Goal: Information Seeking & Learning: Learn about a topic

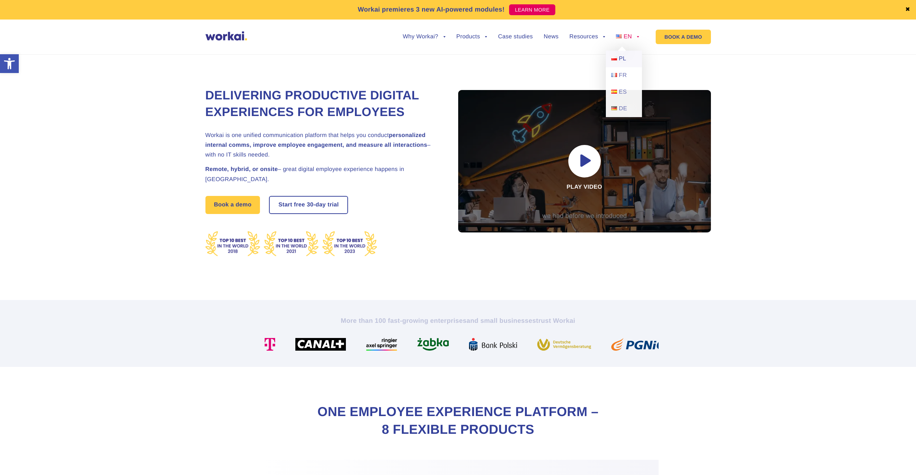
click at [625, 58] on span "PL" at bounding box center [622, 59] width 7 height 6
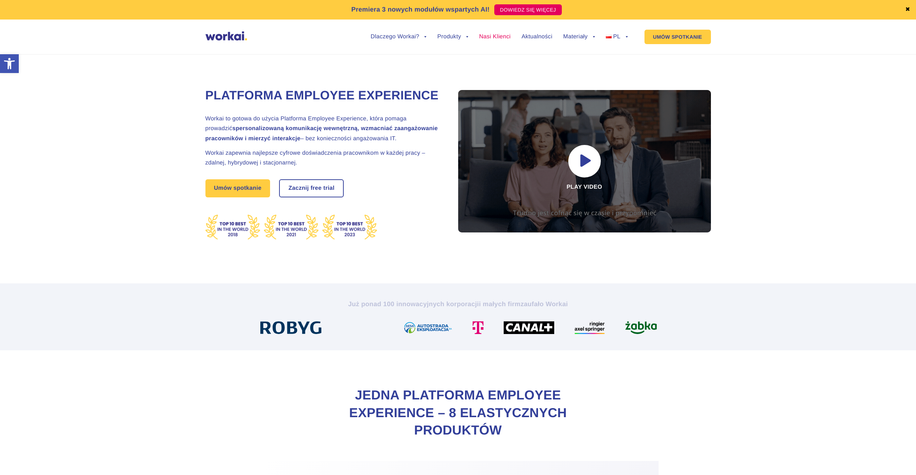
click at [488, 38] on link "Nasi Klienci" at bounding box center [494, 37] width 31 height 6
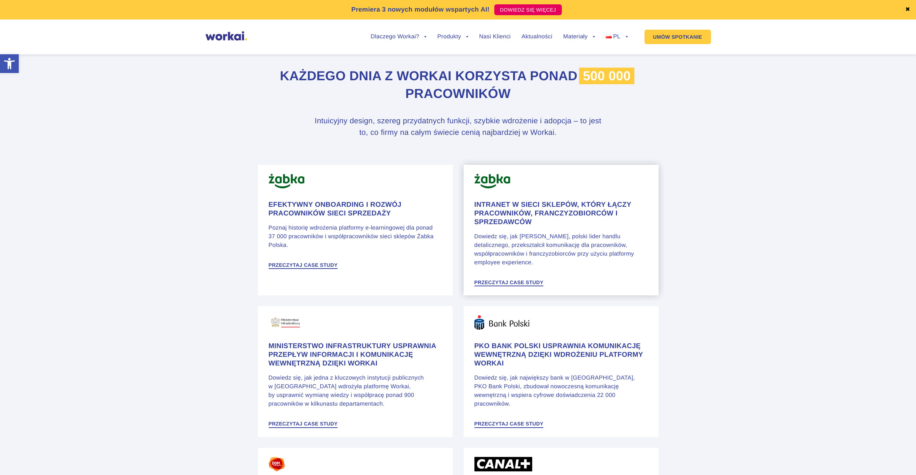
scroll to position [325, 0]
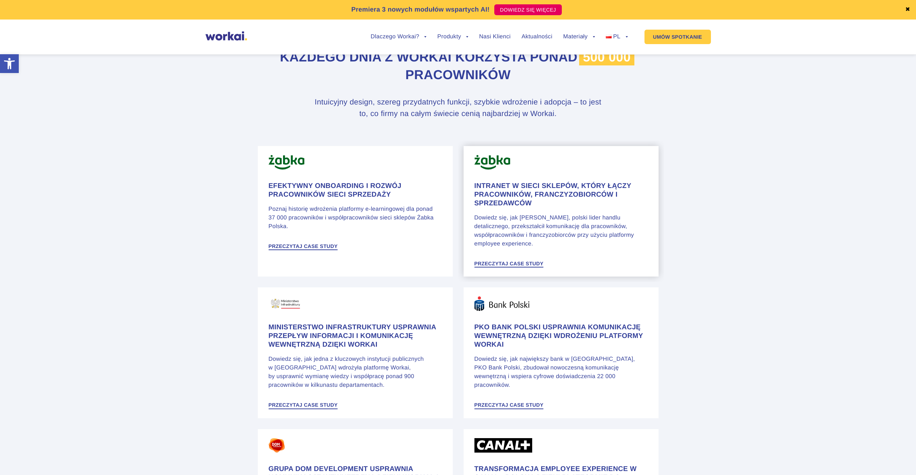
click at [541, 196] on h4 "Intranet w sieci sklepów, który łączy pracowników, franczyzobiorców i sprzedawc…" at bounding box center [561, 195] width 173 height 26
click at [573, 197] on h4 "Intranet w sieci sklepów, który łączy pracowników, franczyzobiorców i sprzedawc…" at bounding box center [561, 195] width 173 height 26
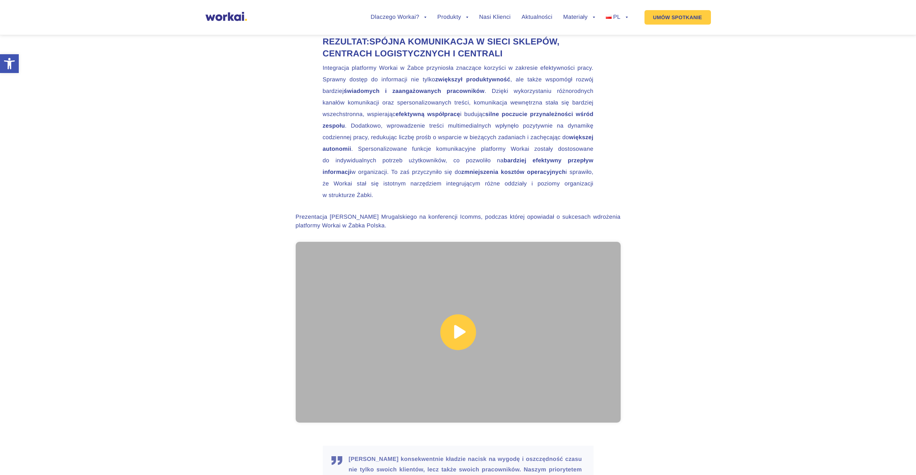
scroll to position [1989, 0]
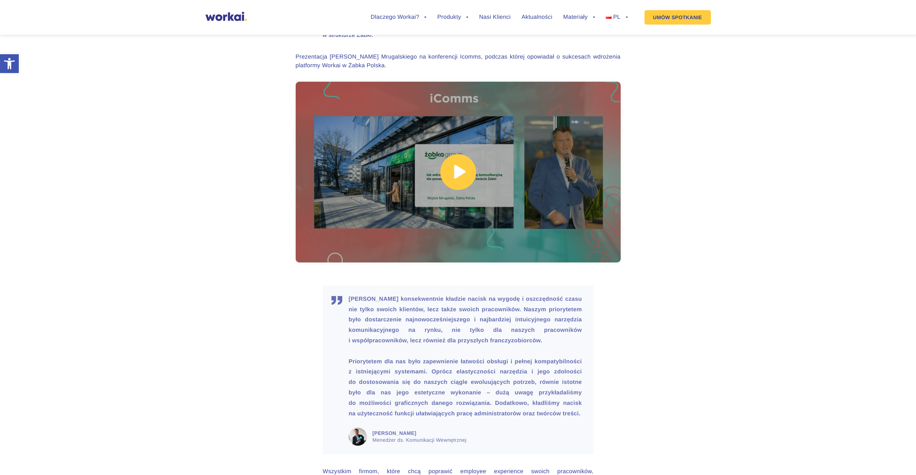
click at [462, 175] on link at bounding box center [458, 172] width 325 height 181
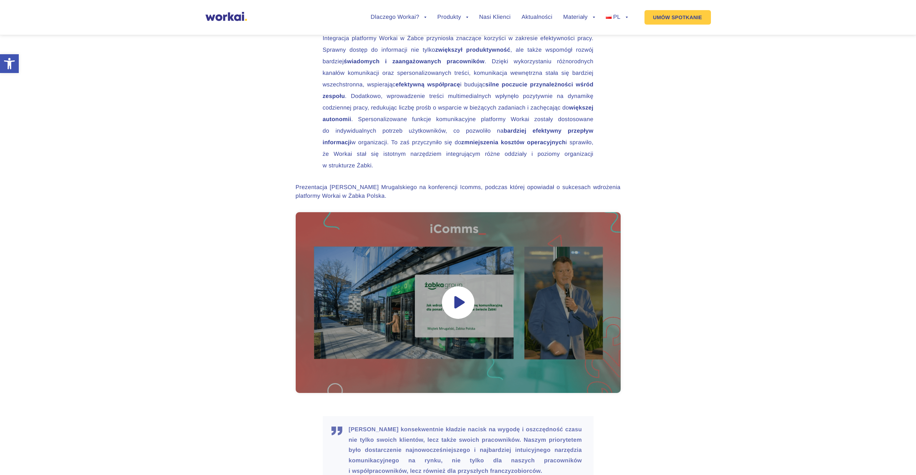
scroll to position [1914, 0]
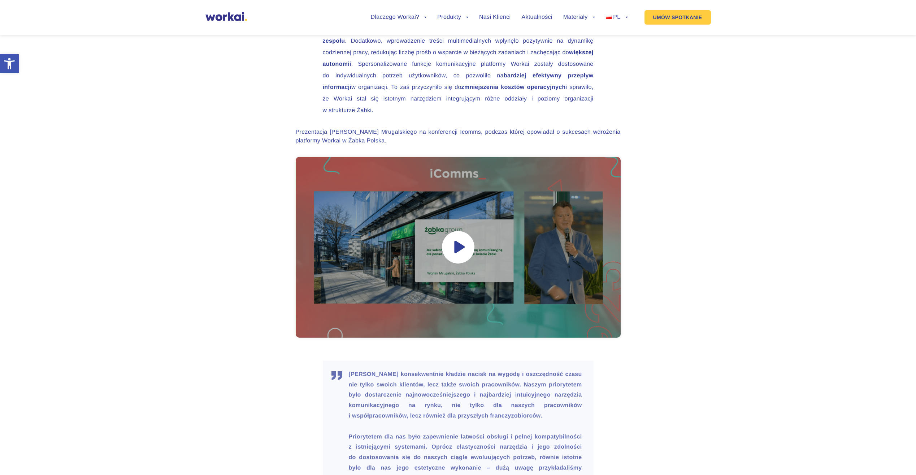
click at [737, 256] on section "Prezentacja Wojtka Mrugalskiego na konferencji Icomms, podczas której opowiadał…" at bounding box center [458, 238] width 916 height 221
click at [424, 226] on link at bounding box center [458, 247] width 325 height 181
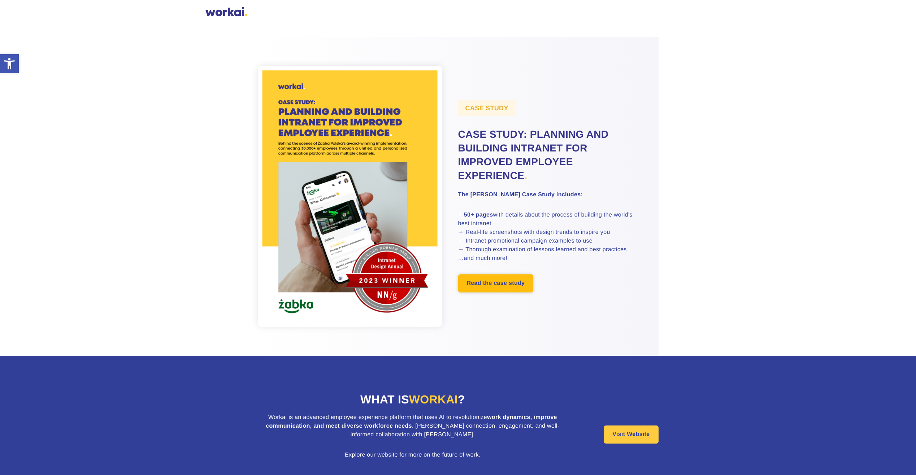
click at [489, 282] on link "Read the case study" at bounding box center [495, 283] width 75 height 18
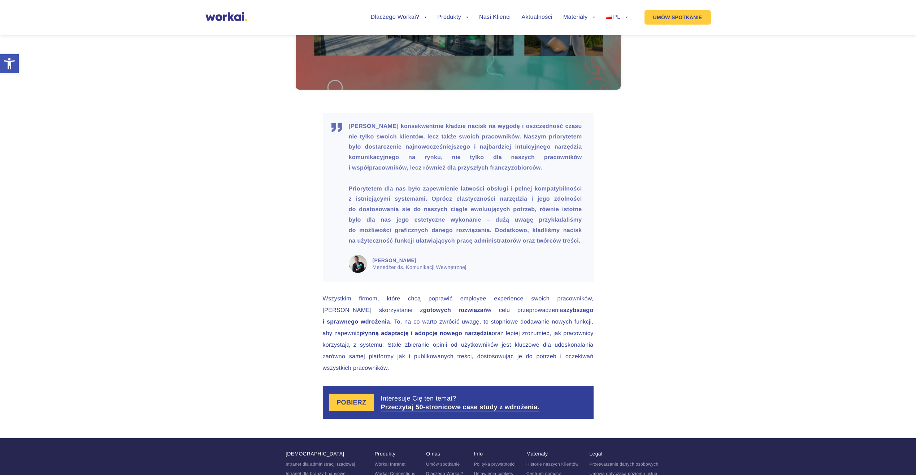
scroll to position [2026, 0]
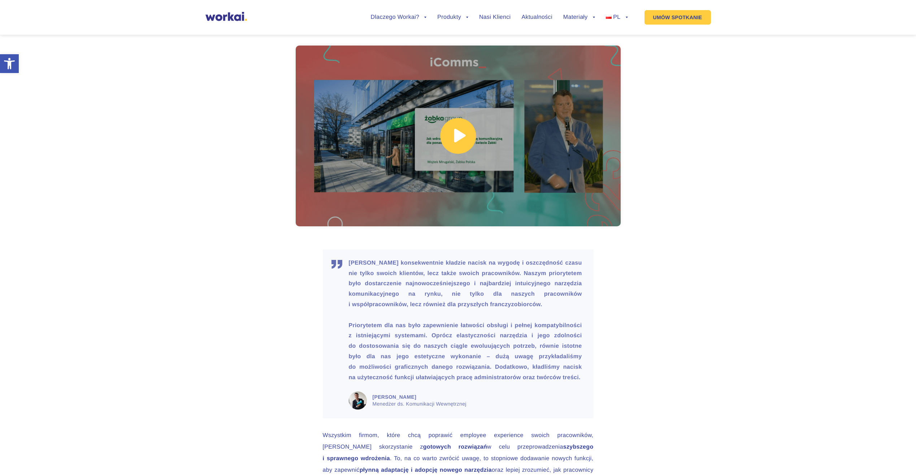
click at [380, 111] on link at bounding box center [458, 136] width 325 height 181
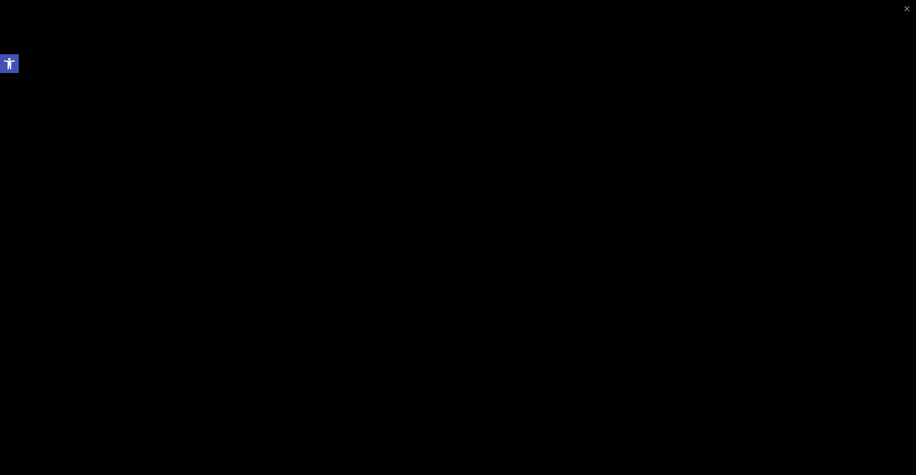
click at [873, 107] on div at bounding box center [458, 237] width 916 height 475
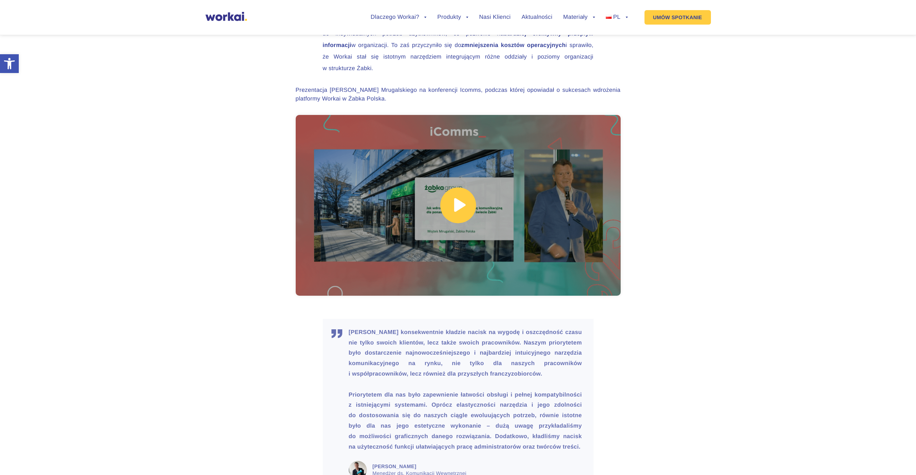
scroll to position [1953, 0]
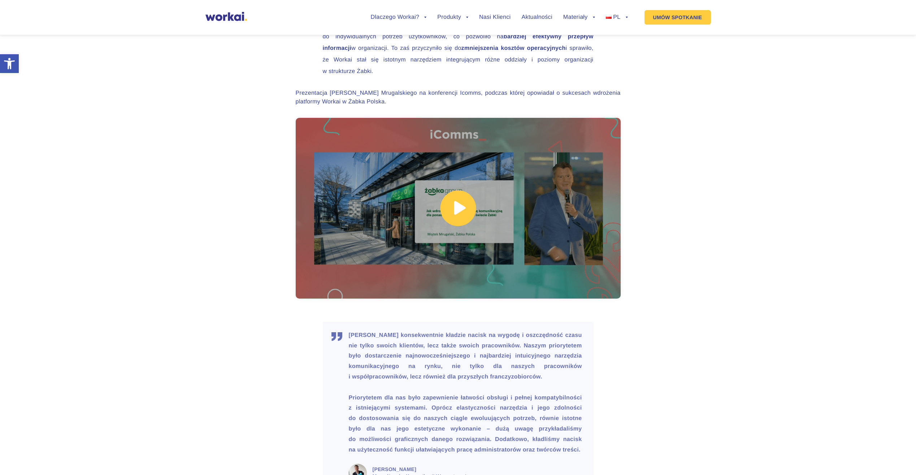
click at [385, 167] on link at bounding box center [458, 208] width 325 height 181
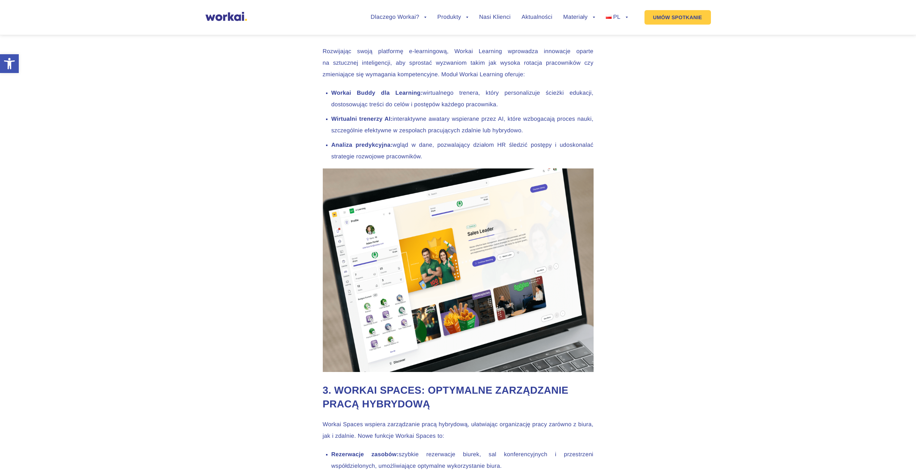
scroll to position [1093, 0]
